Goal: Task Accomplishment & Management: Use online tool/utility

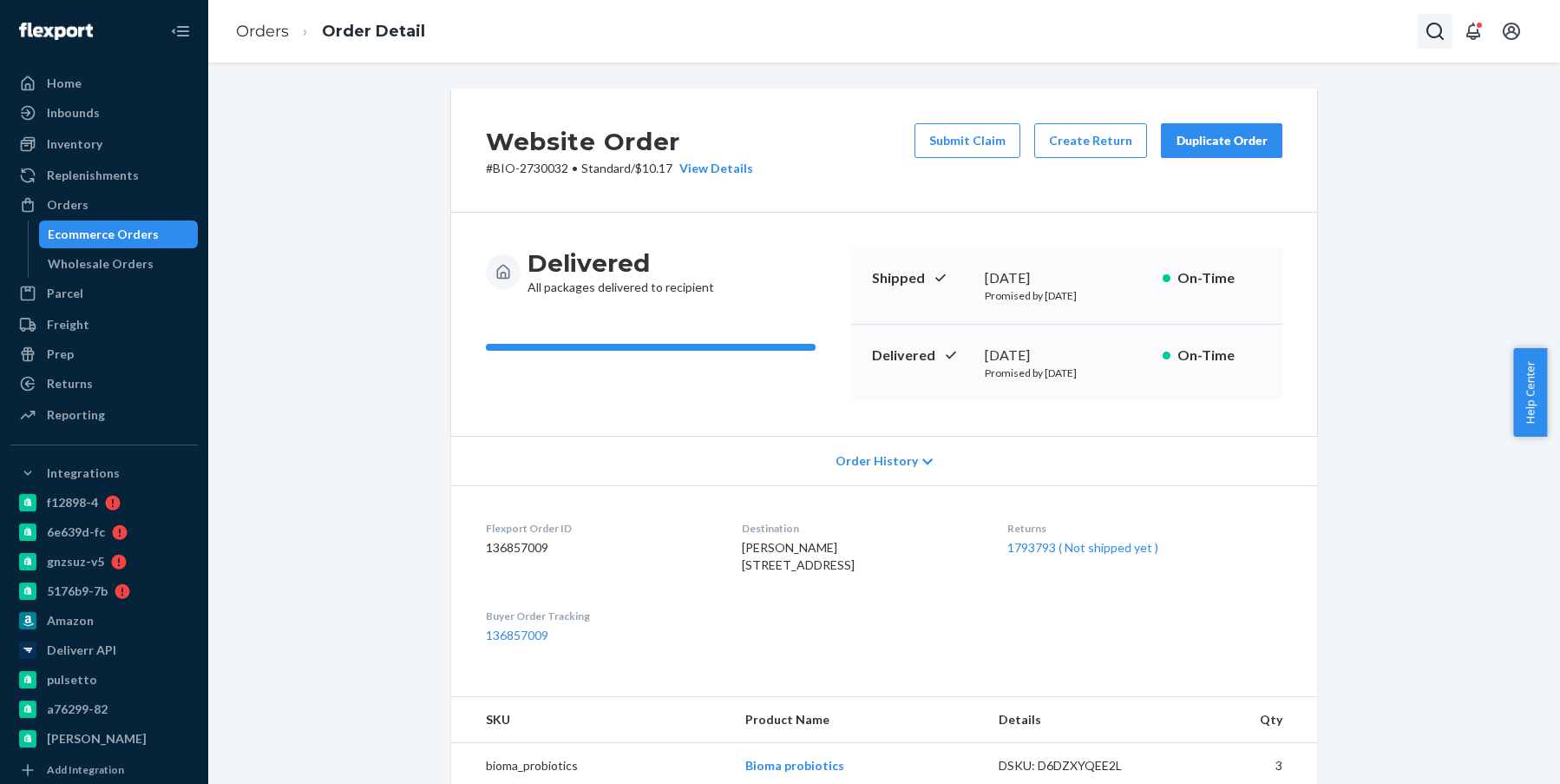
click at [1441, 25] on icon "Open Search Box" at bounding box center [1435, 31] width 21 height 21
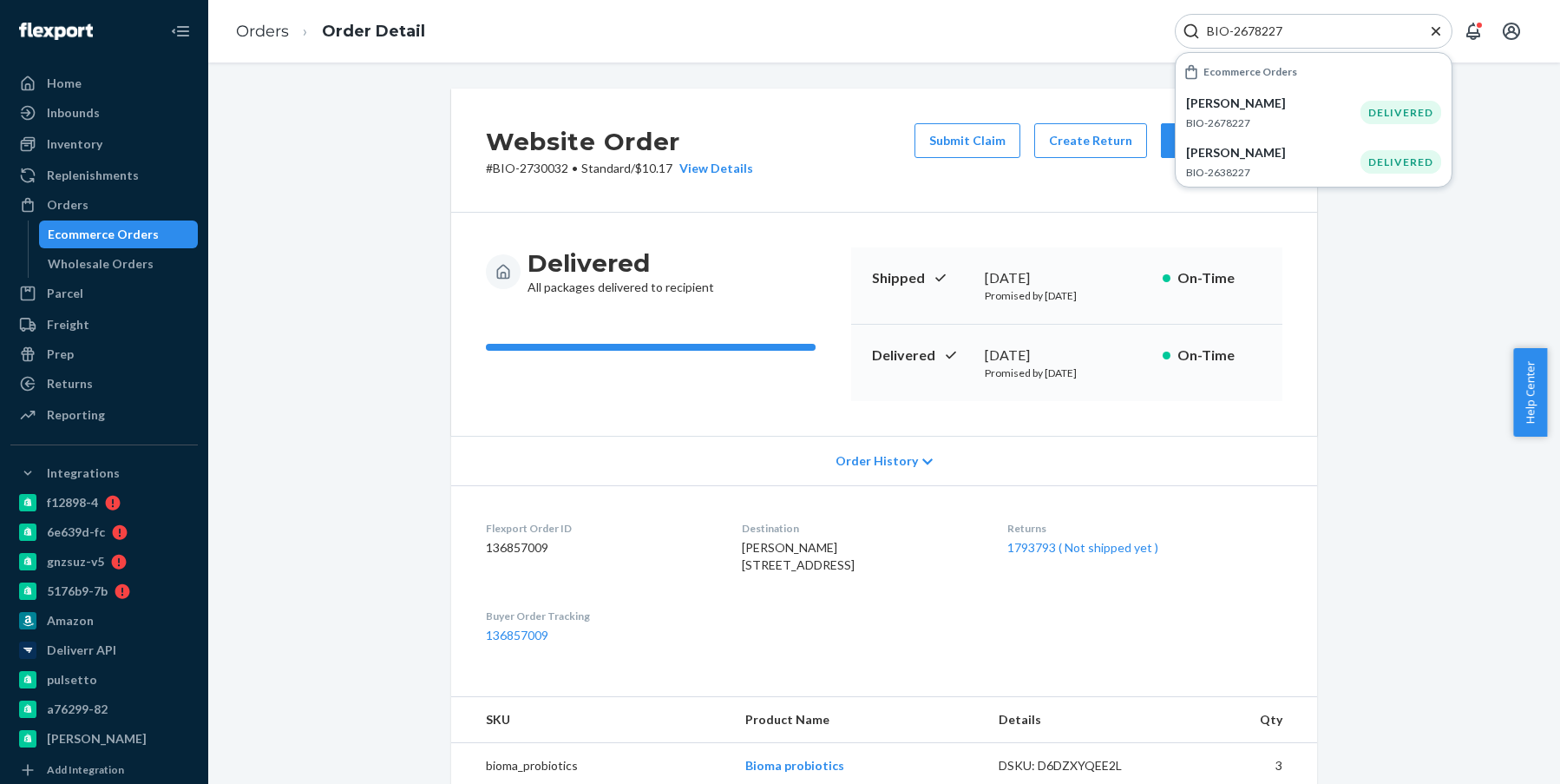
type input "BIO-2678227"
click at [1281, 104] on p "[PERSON_NAME]" at bounding box center [1273, 103] width 175 height 17
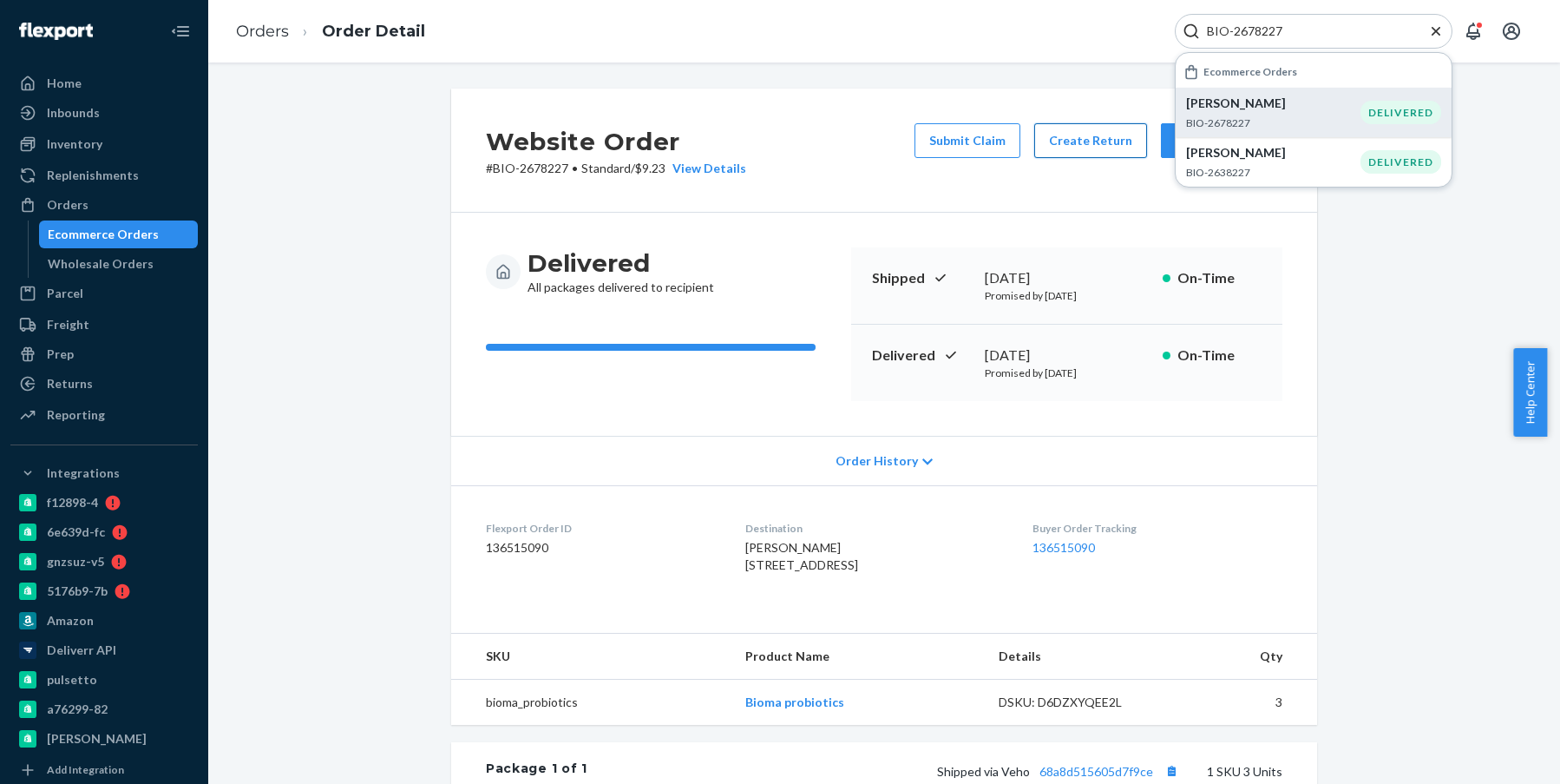
click at [1076, 136] on button "Create Return" at bounding box center [1090, 141] width 113 height 35
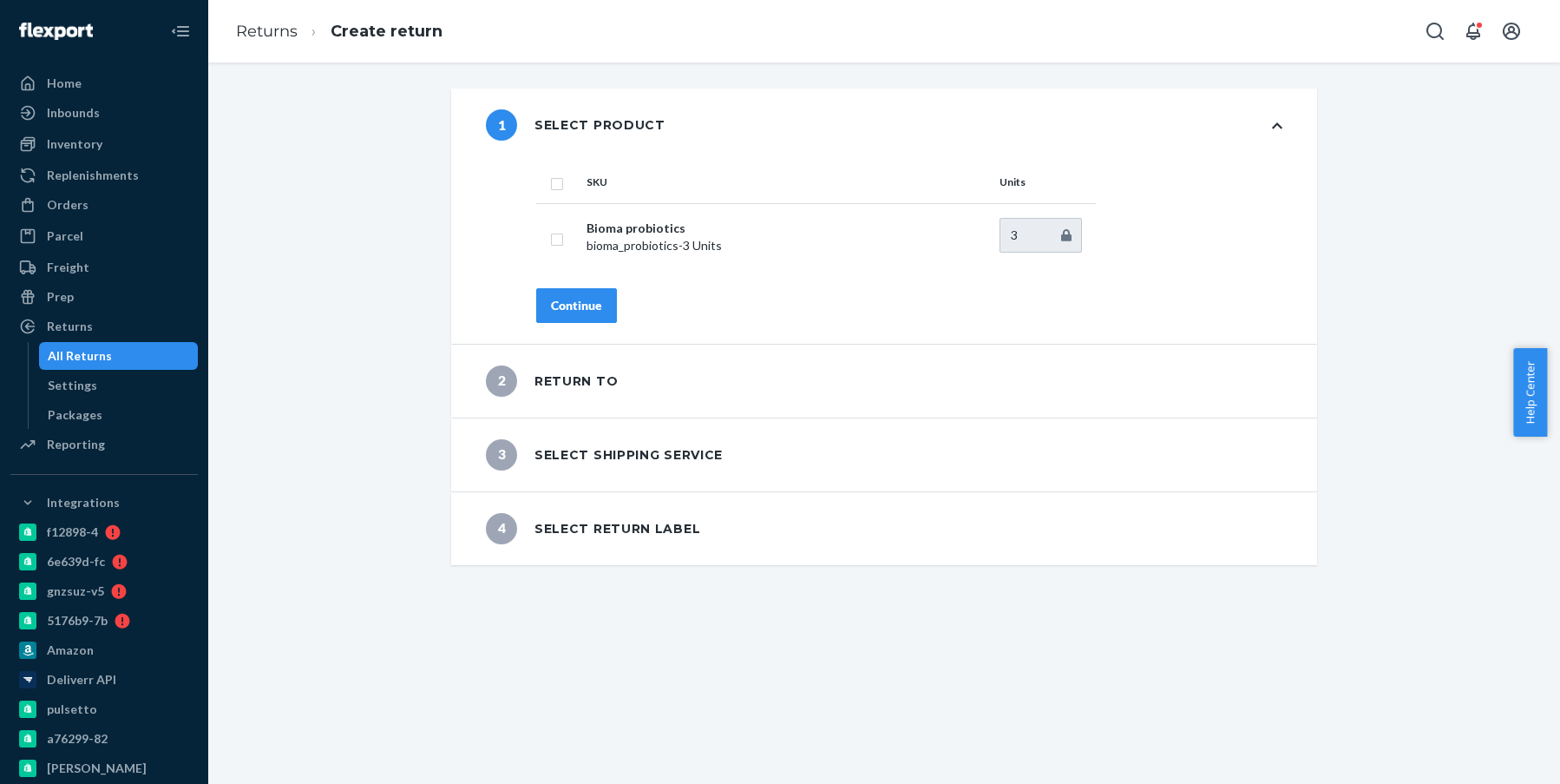
click at [551, 185] on input "checkbox" at bounding box center [557, 182] width 14 height 18
checkbox input "true"
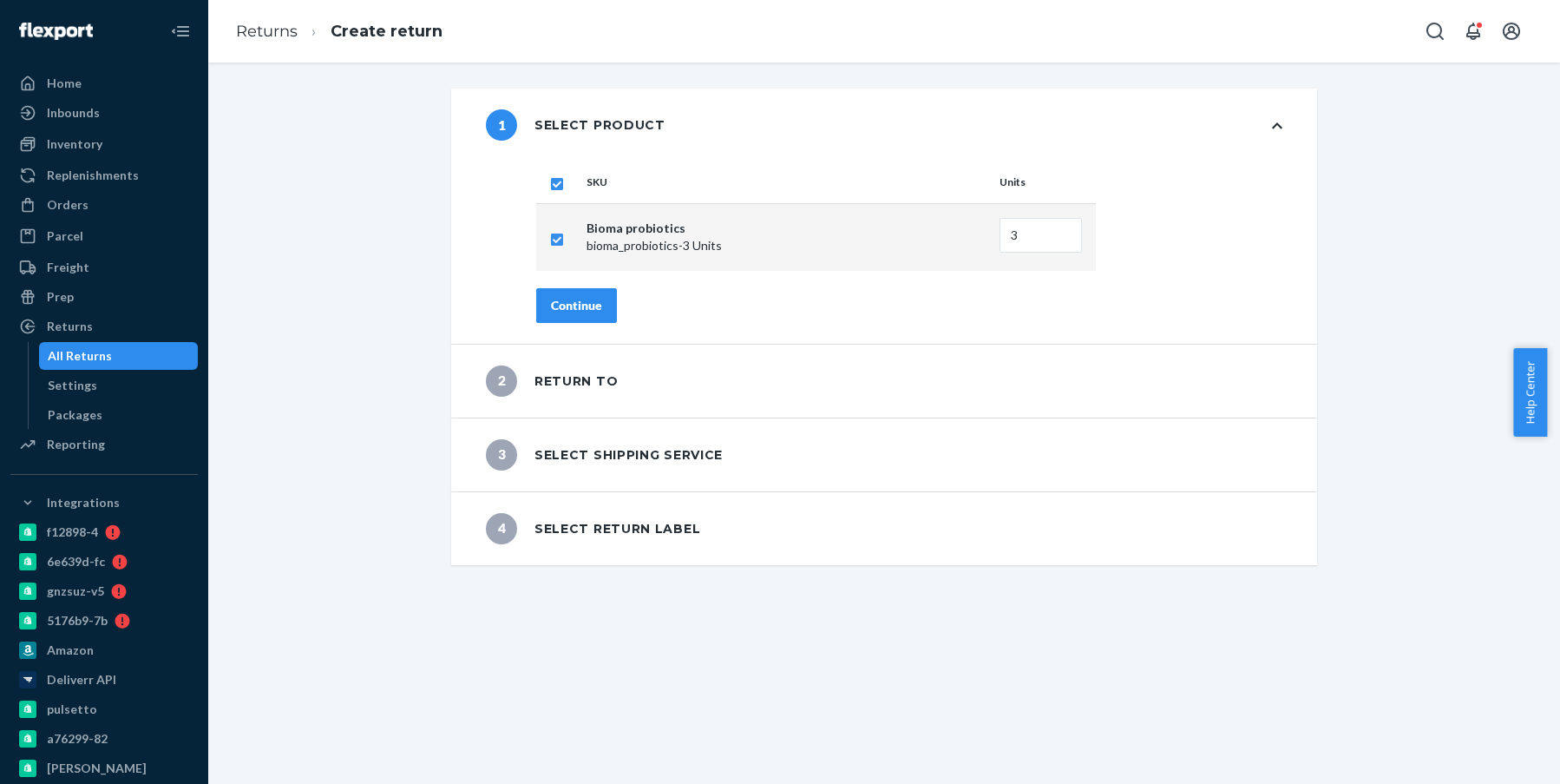
checkbox input "true"
click at [574, 302] on div "Continue" at bounding box center [576, 305] width 51 height 17
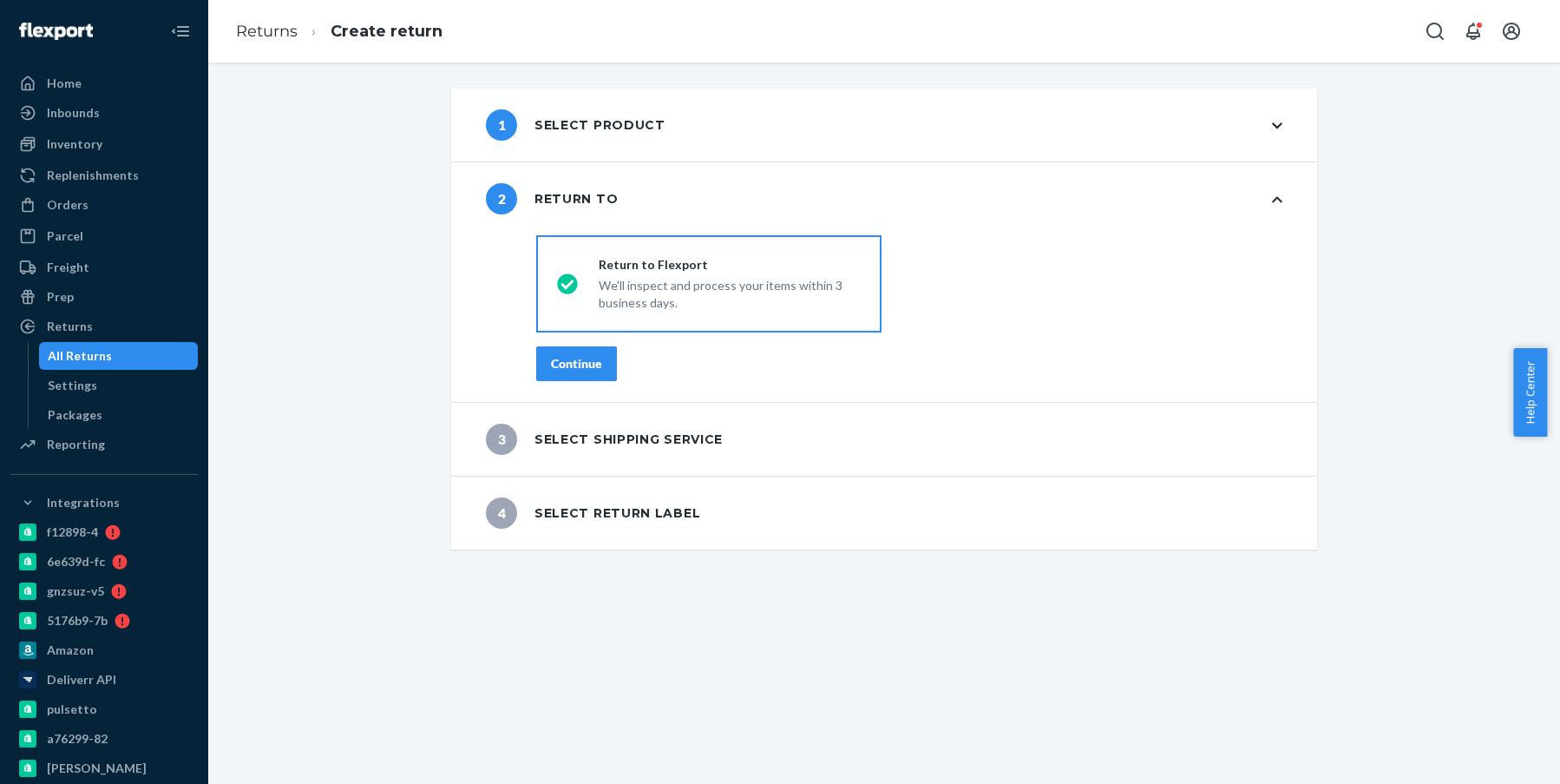
click at [579, 365] on div "Continue" at bounding box center [576, 363] width 51 height 17
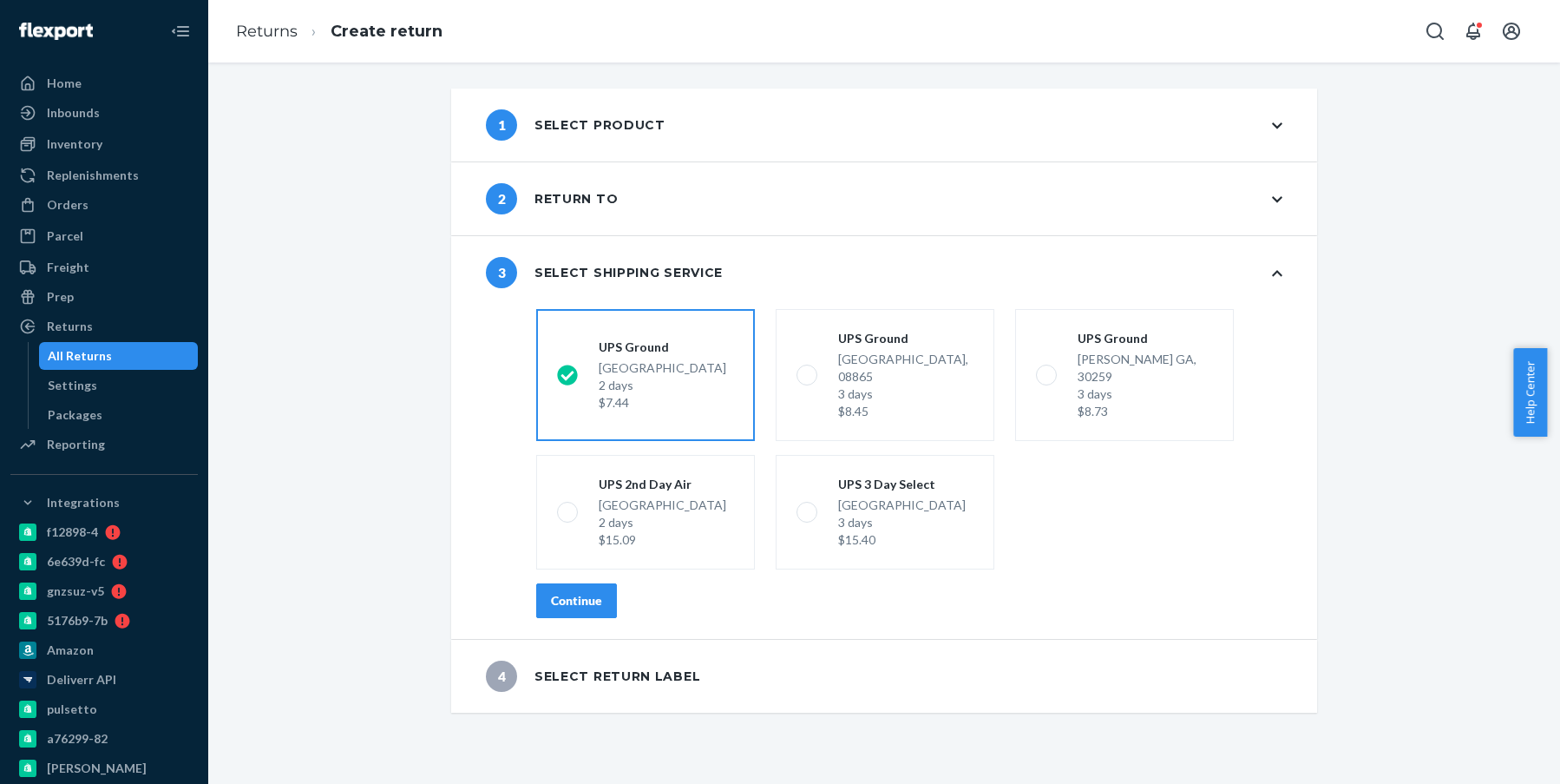
click at [592, 592] on div "Continue" at bounding box center [576, 600] width 51 height 17
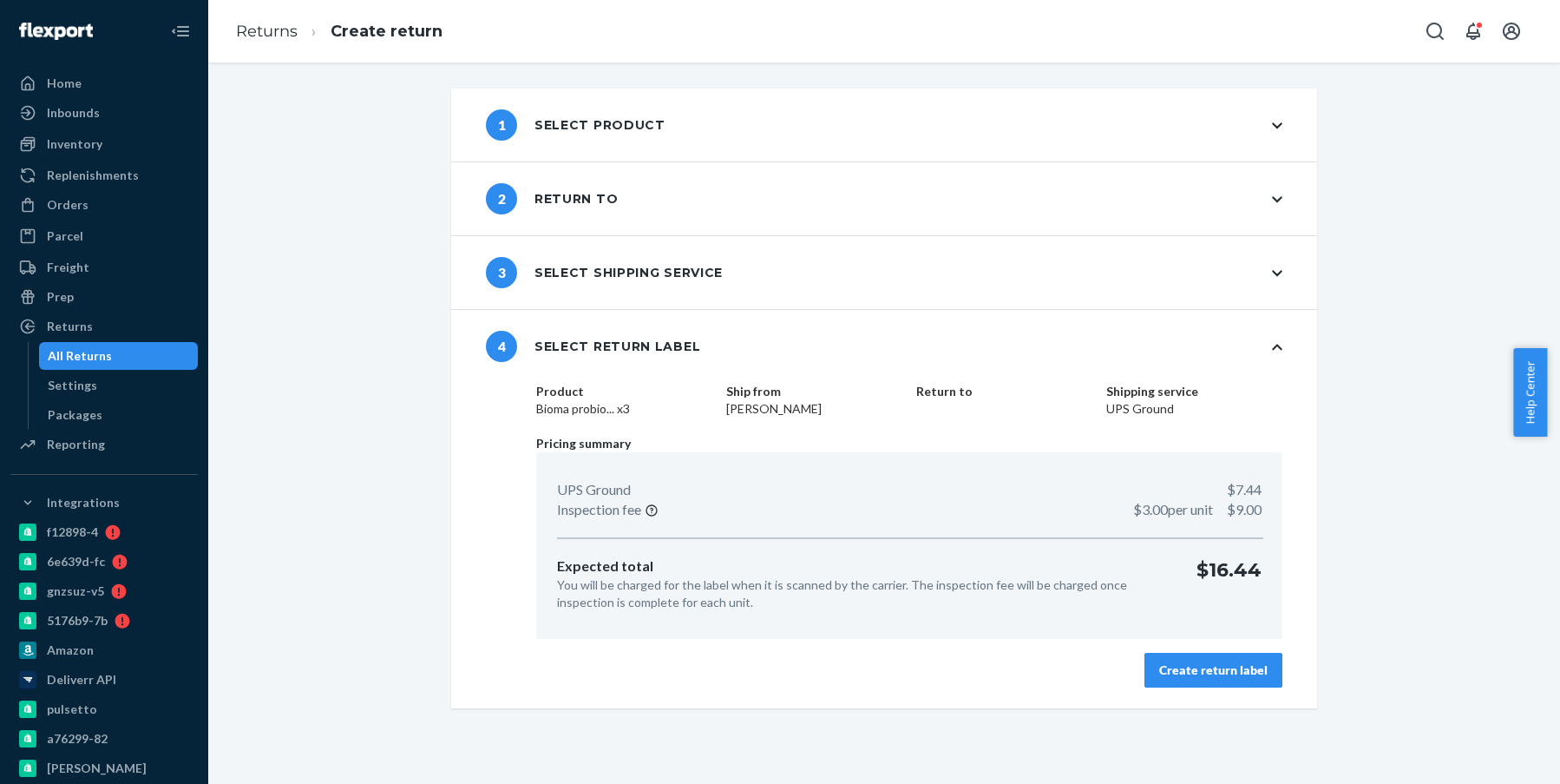
click at [1196, 672] on div "Create return label" at bounding box center [1214, 670] width 108 height 17
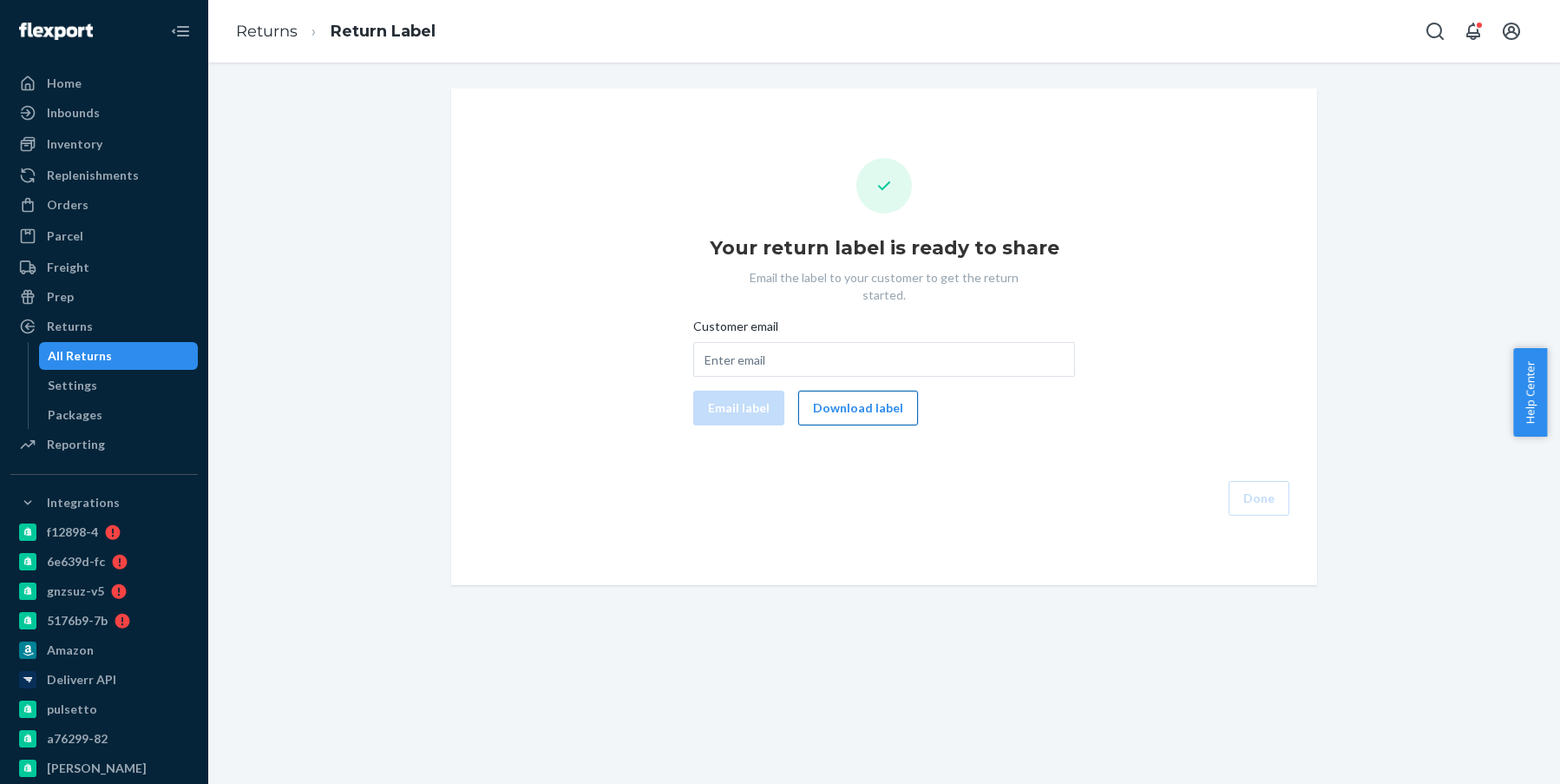
click at [867, 396] on button "Download label" at bounding box center [858, 407] width 120 height 35
